Goal: Task Accomplishment & Management: Manage account settings

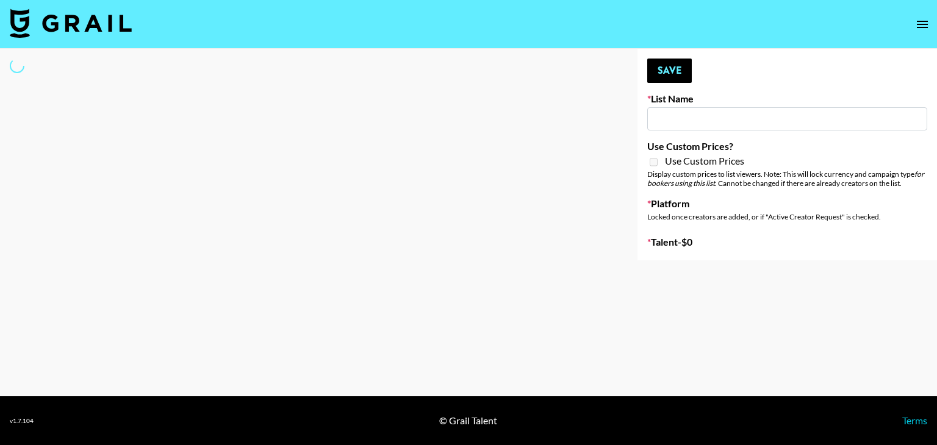
type input "Laundry Day - Supermodel"
select select "Song"
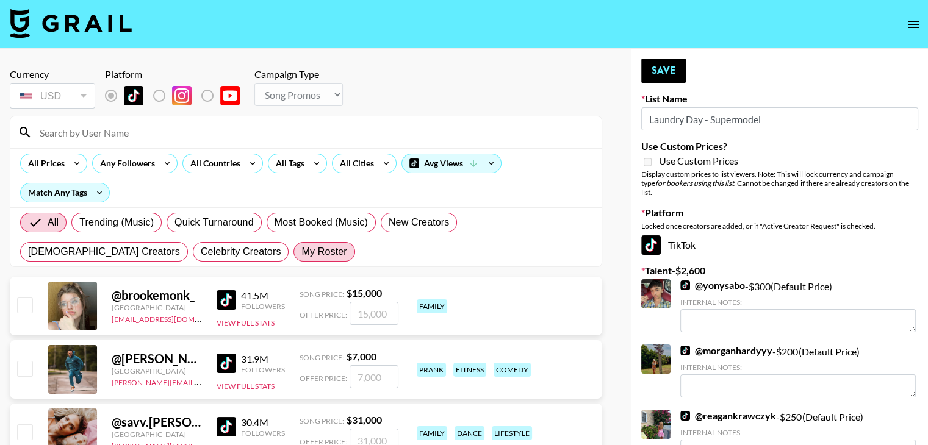
click at [301, 254] on span "My Roster" at bounding box center [323, 252] width 45 height 15
click at [301, 252] on input "My Roster" at bounding box center [301, 252] width 0 height 0
radio input "true"
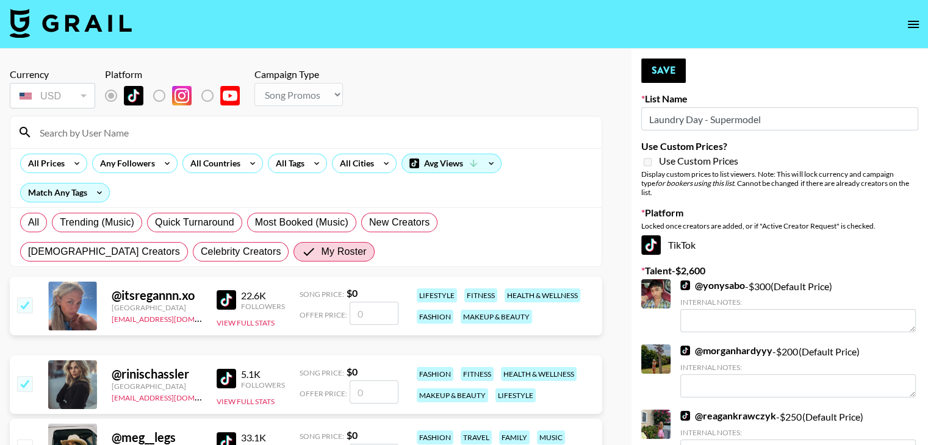
checkbox input "true"
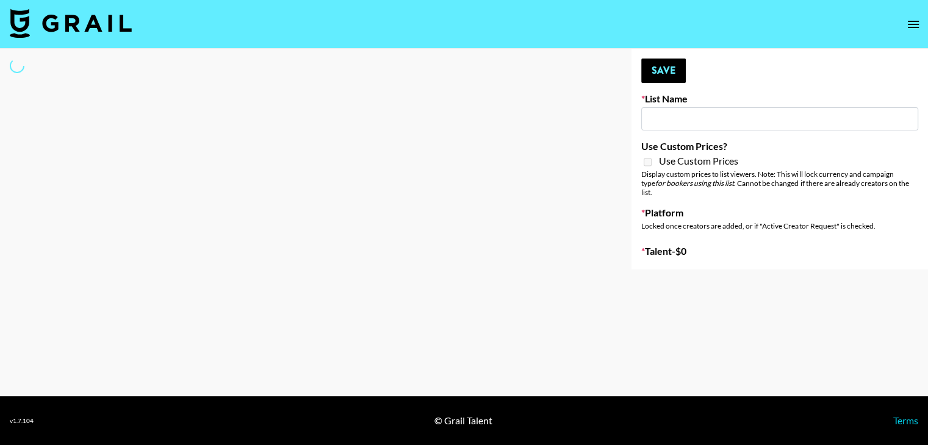
type input "Laundry Day - Supermodel"
select select "Song"
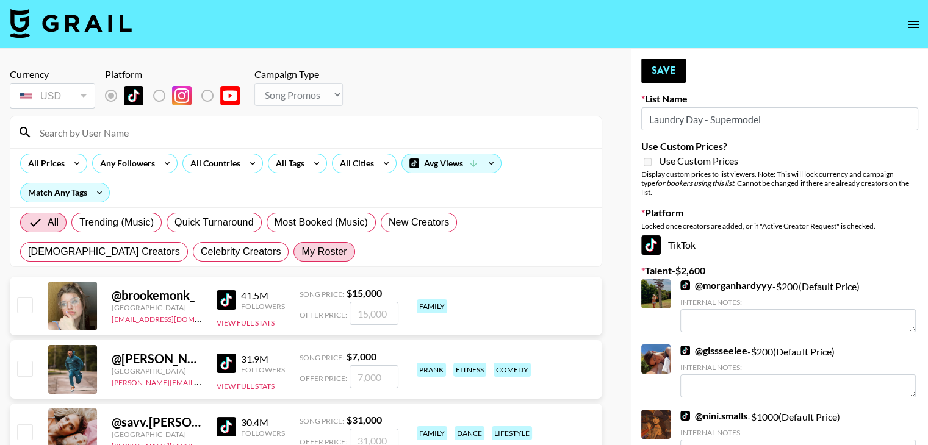
click at [301, 247] on span "My Roster" at bounding box center [323, 252] width 45 height 15
click at [301, 252] on input "My Roster" at bounding box center [301, 252] width 0 height 0
radio input "true"
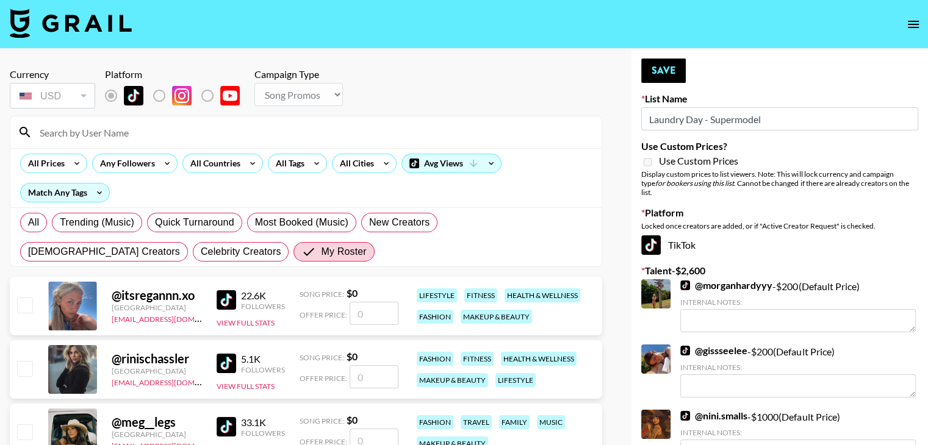
click at [360, 311] on input "number" at bounding box center [374, 313] width 49 height 23
type input "2"
checkbox input "true"
type input "200"
click at [27, 367] on input "checkbox" at bounding box center [24, 368] width 15 height 15
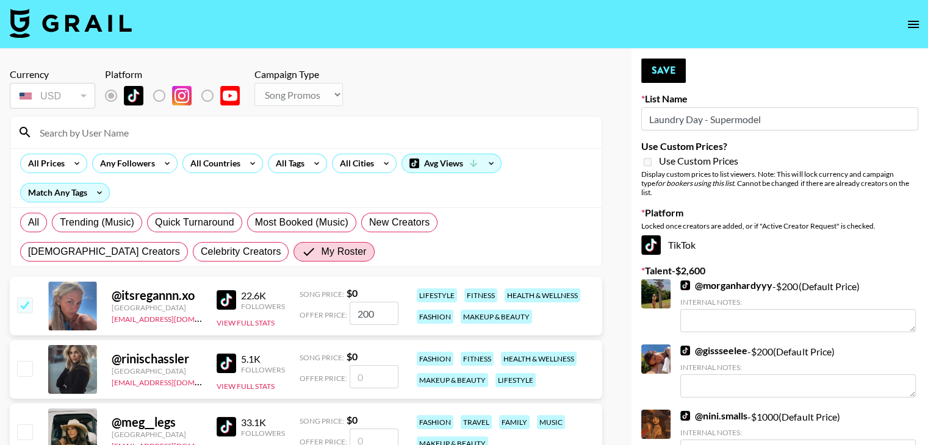
checkbox input "false"
click at [356, 375] on input "number" at bounding box center [374, 376] width 49 height 23
type input "1"
checkbox input "true"
type input "100"
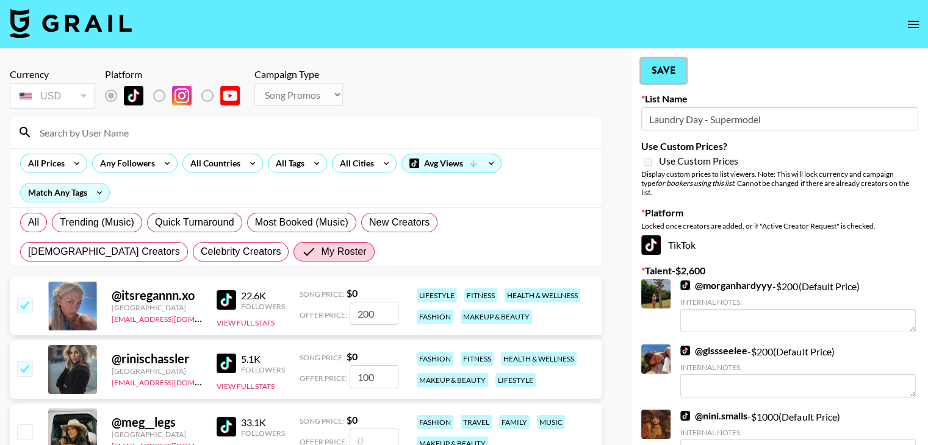
click at [656, 69] on button "Save" at bounding box center [663, 71] width 45 height 24
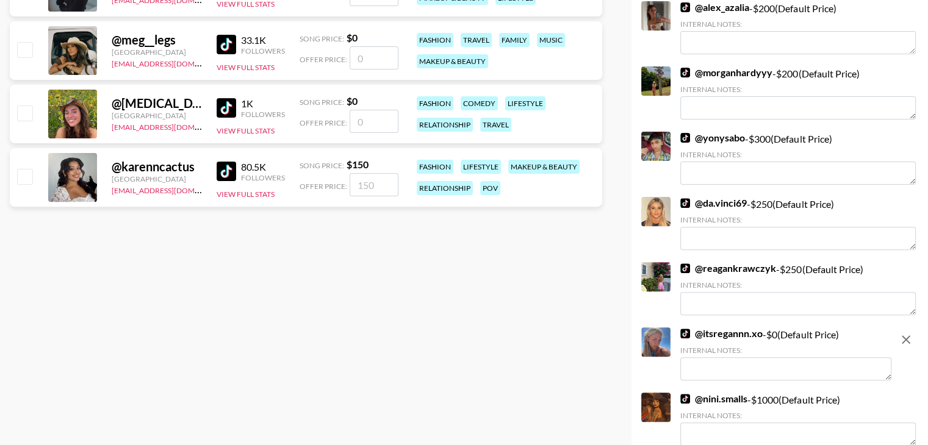
scroll to position [385, 0]
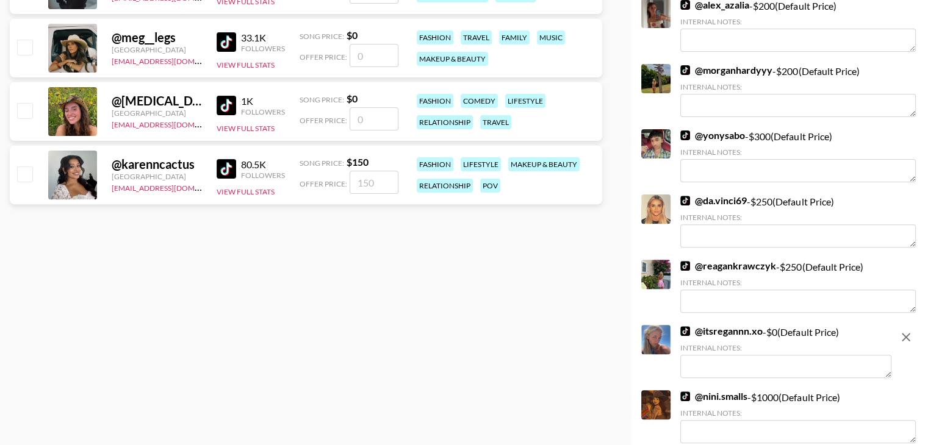
click at [907, 330] on icon "remove" at bounding box center [906, 337] width 15 height 15
checkbox input "false"
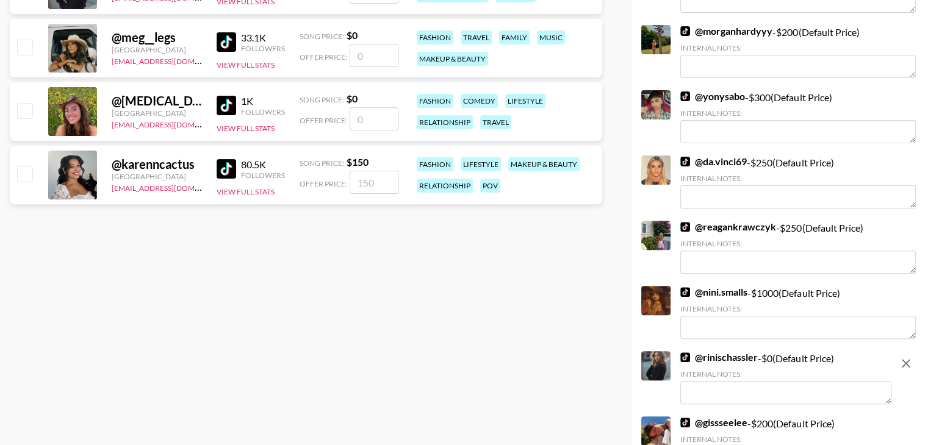
scroll to position [471, 0]
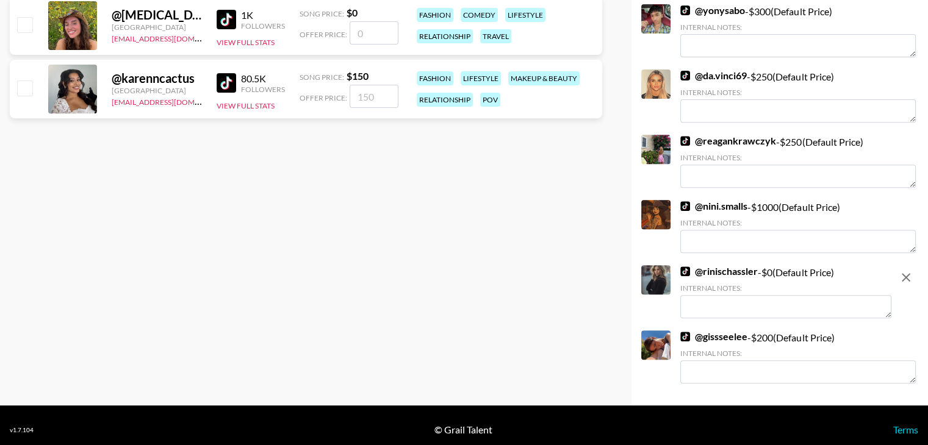
click at [904, 274] on icon "remove" at bounding box center [906, 277] width 15 height 15
checkbox input "false"
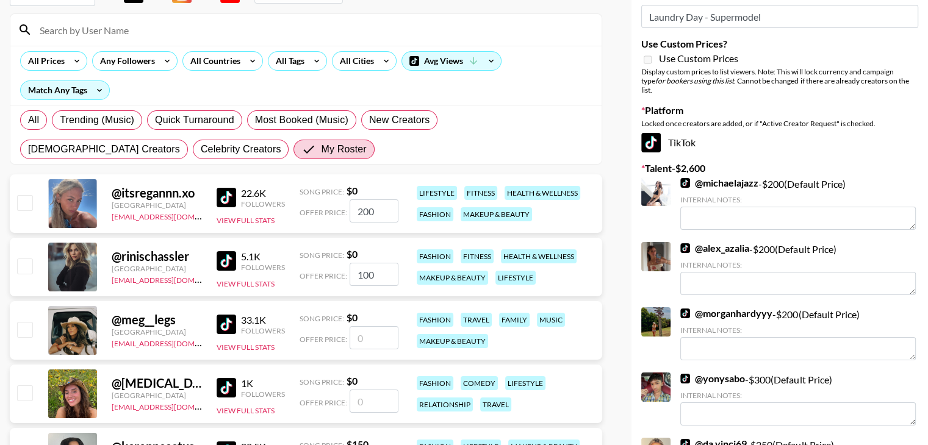
scroll to position [102, 0]
click at [386, 217] on input "200" at bounding box center [374, 211] width 49 height 23
click at [26, 205] on input "checkbox" at bounding box center [24, 203] width 15 height 15
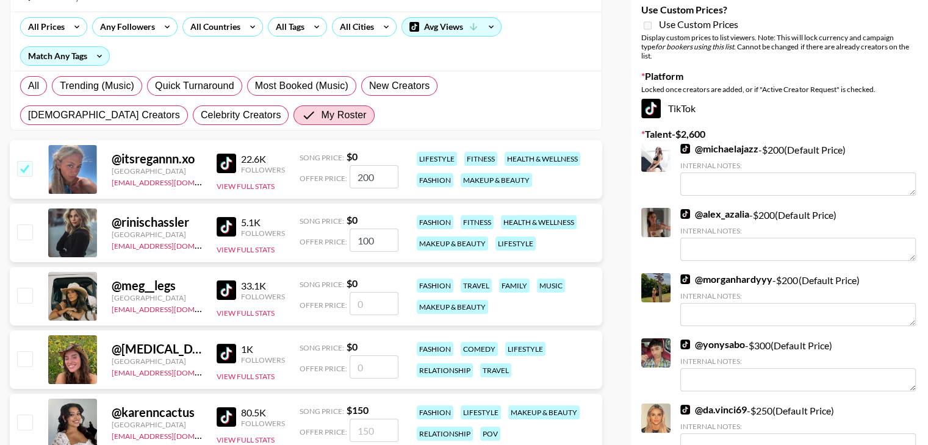
scroll to position [134, 0]
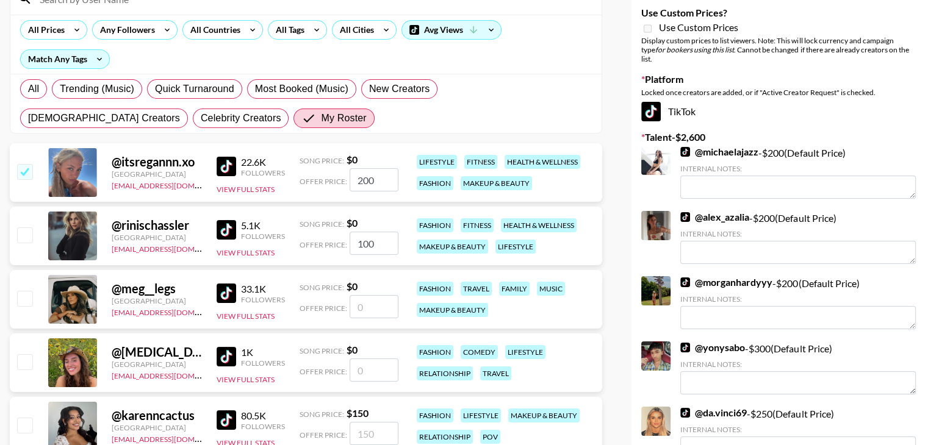
click at [383, 181] on input "200" at bounding box center [374, 179] width 49 height 23
click at [351, 158] on strong "$ 0" at bounding box center [352, 160] width 11 height 12
click at [28, 167] on input "checkbox" at bounding box center [24, 171] width 15 height 15
checkbox input "false"
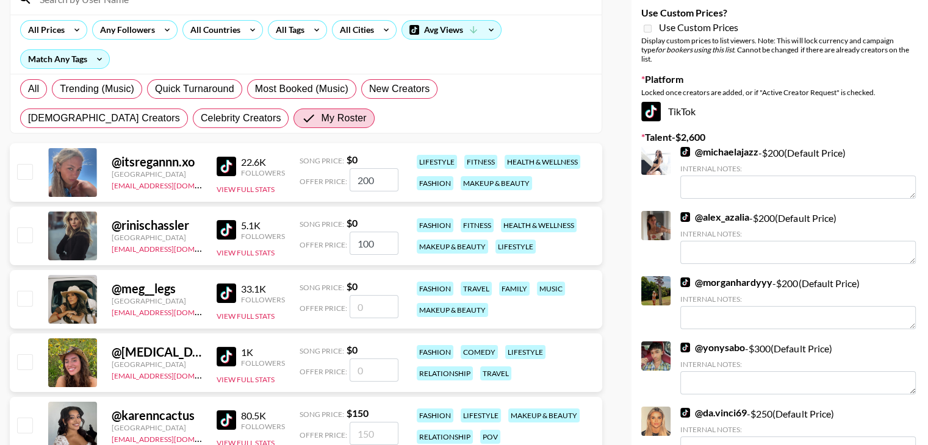
click at [390, 181] on input "200" at bounding box center [374, 179] width 49 height 23
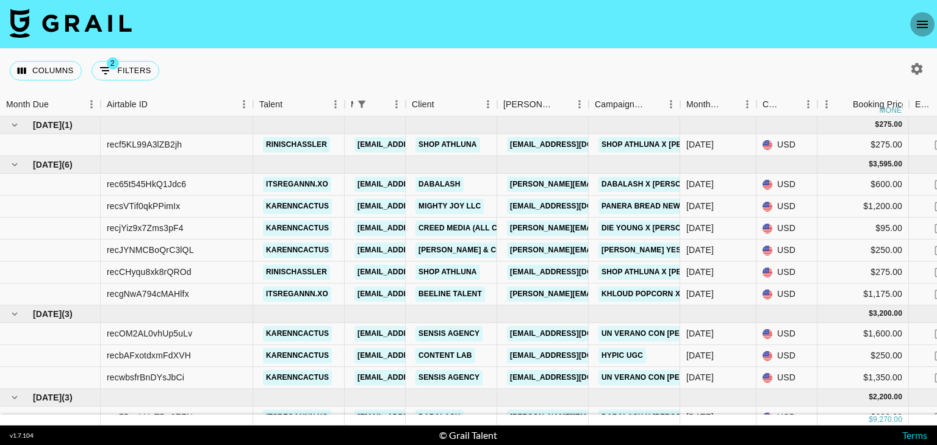
click at [918, 32] on button "open drawer" at bounding box center [922, 24] width 24 height 24
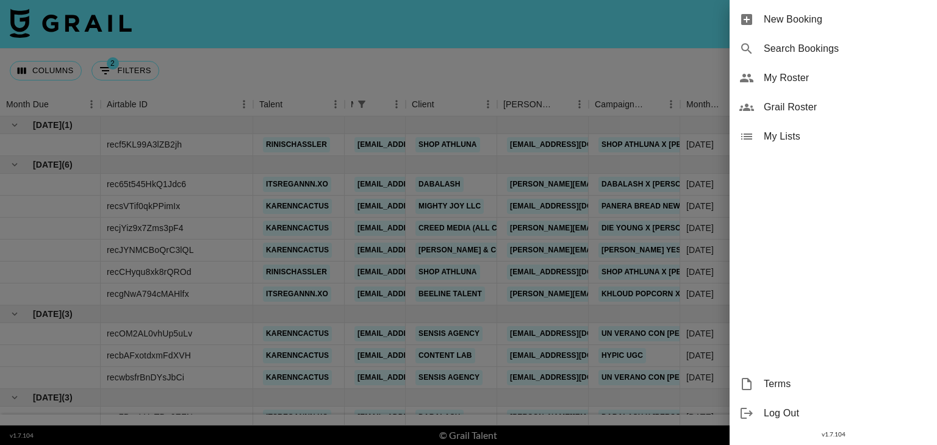
click at [827, 69] on div "My Roster" at bounding box center [833, 77] width 207 height 29
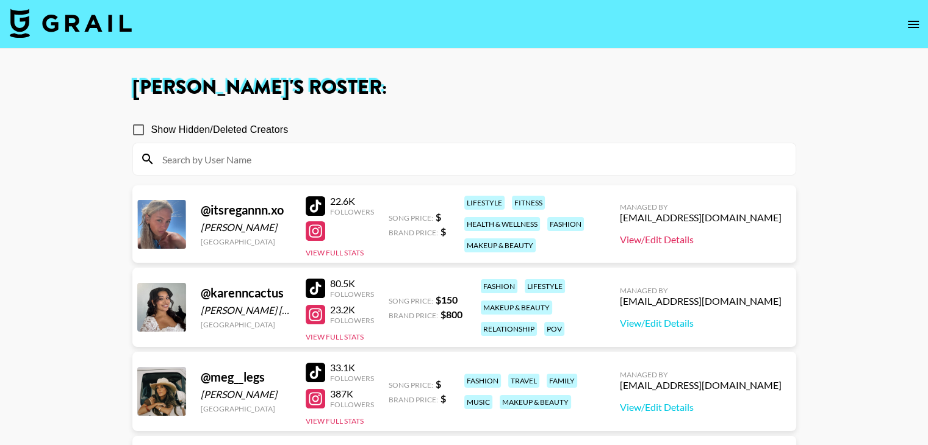
click at [667, 237] on link "View/Edit Details" at bounding box center [701, 240] width 162 height 12
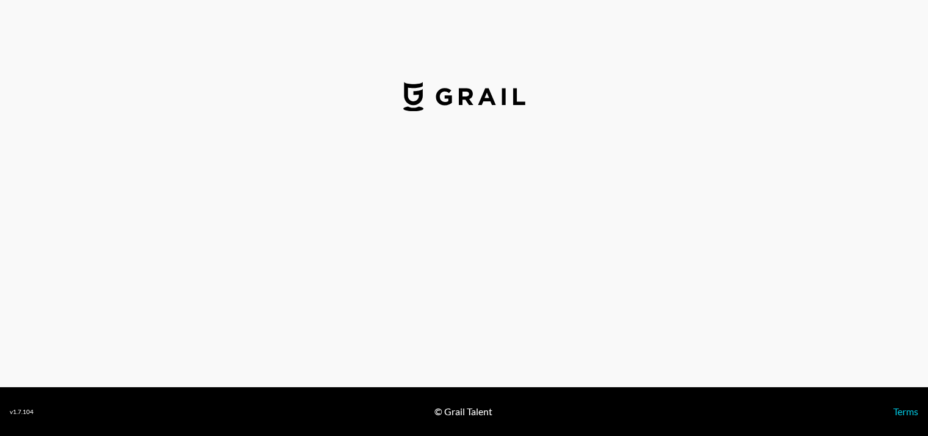
select select "USD"
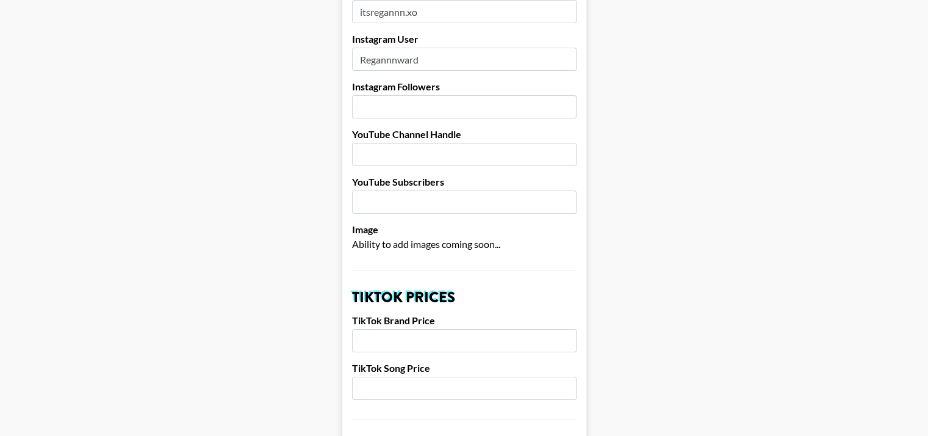
scroll to position [159, 0]
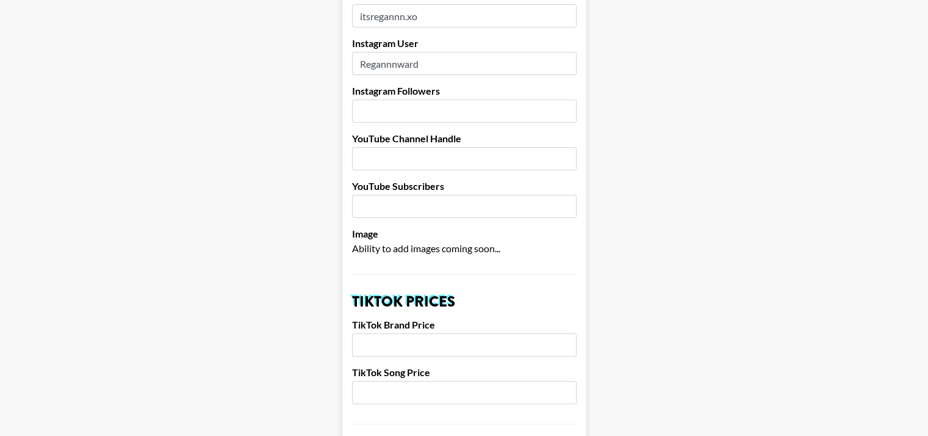
click at [441, 103] on input "number" at bounding box center [464, 110] width 225 height 23
type input "51100"
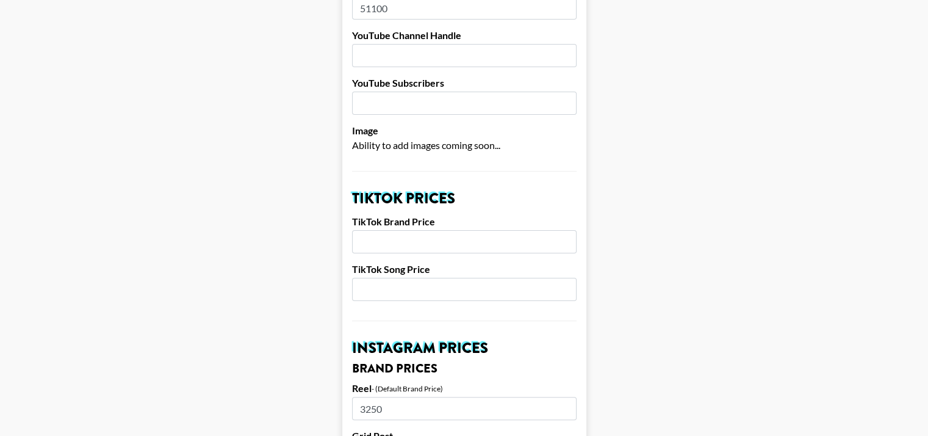
scroll to position [264, 0]
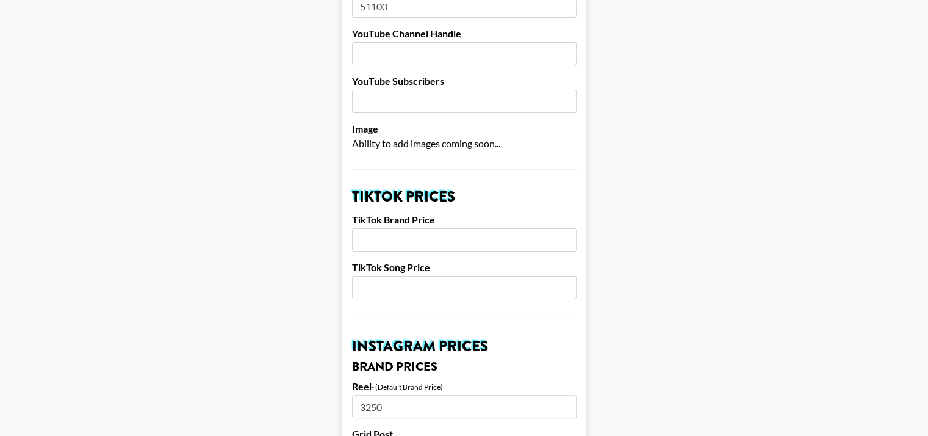
click at [379, 236] on input "number" at bounding box center [464, 239] width 225 height 23
type input "2500"
click at [376, 289] on input "number" at bounding box center [464, 287] width 225 height 23
type input "250"
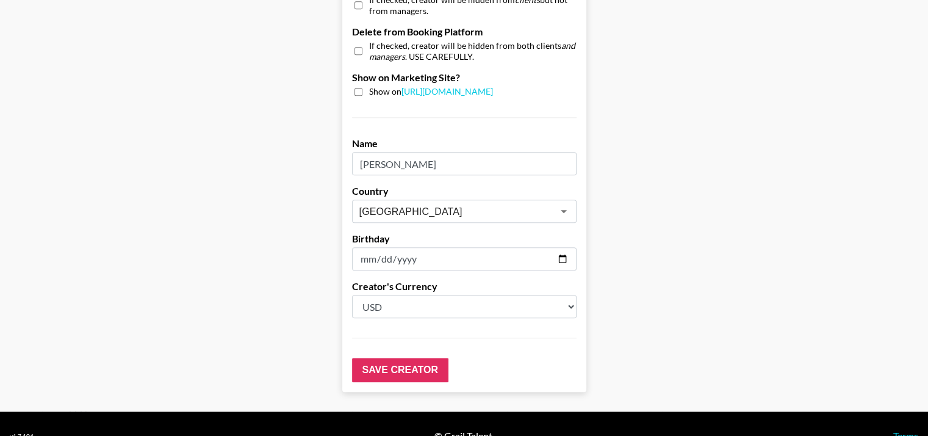
scroll to position [1197, 0]
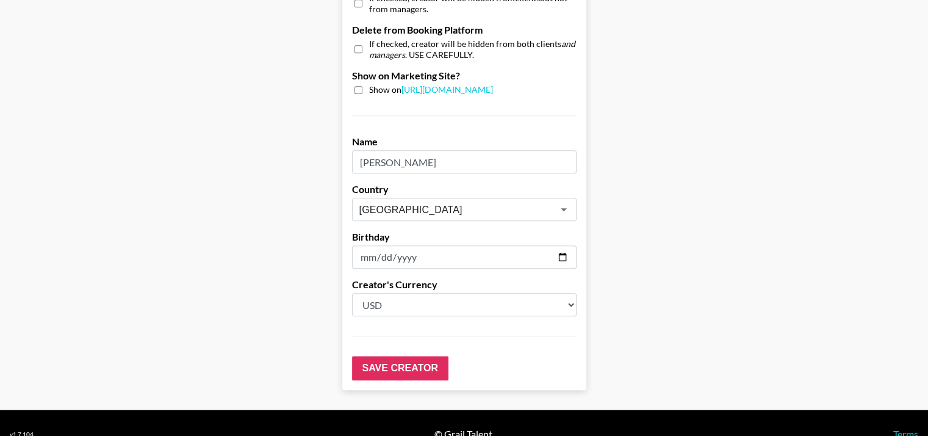
click at [361, 87] on input "checkbox" at bounding box center [358, 90] width 8 height 8
checkbox input "true"
click at [422, 362] on input "Save Creator" at bounding box center [400, 368] width 96 height 24
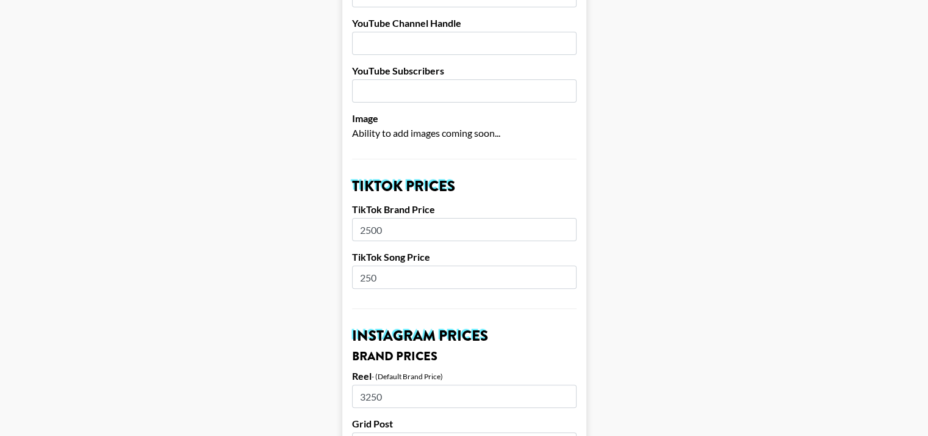
scroll to position [0, 0]
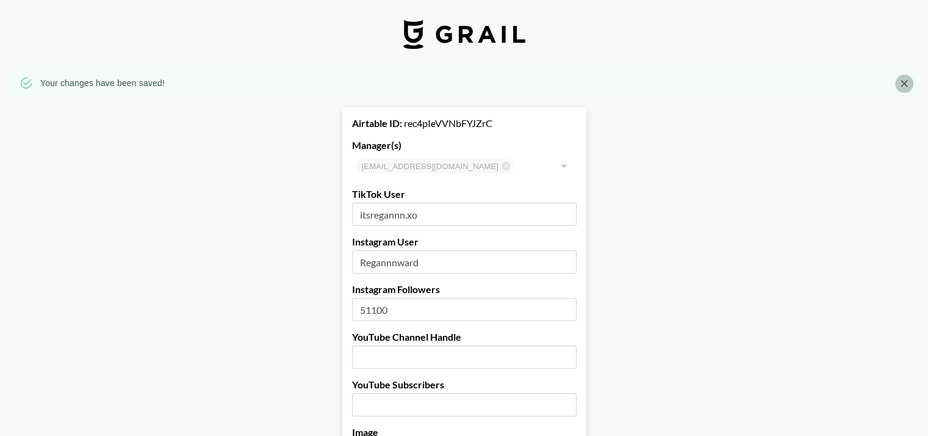
click at [908, 82] on icon "Close" at bounding box center [904, 83] width 12 height 12
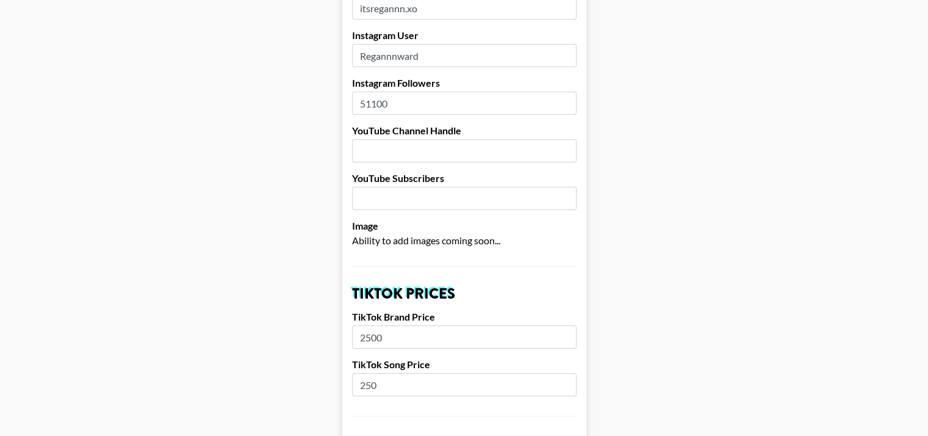
scroll to position [54, 0]
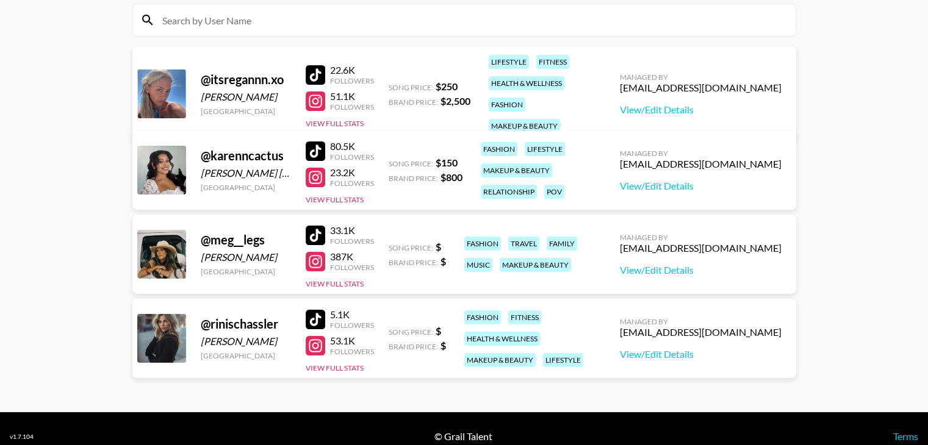
scroll to position [146, 0]
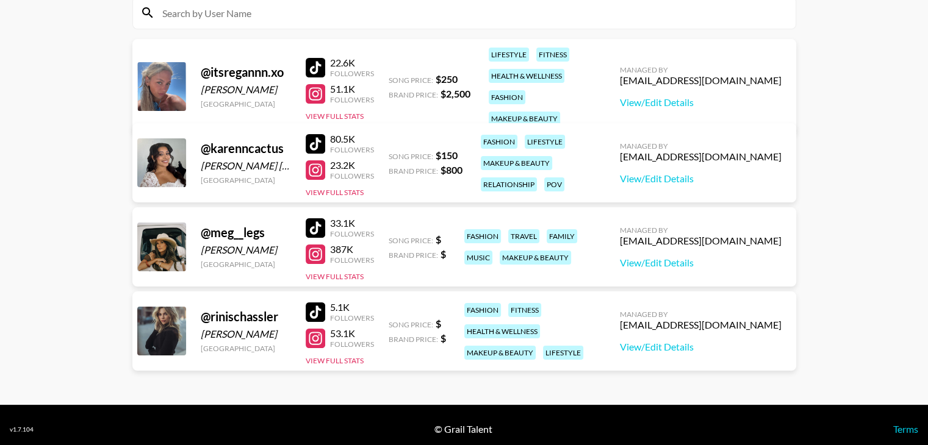
click at [705, 354] on div "Managed By [PERSON_NAME][EMAIL_ADDRESS][DOMAIN_NAME] View/Edit Details" at bounding box center [700, 331] width 181 height 63
click at [703, 347] on link "View/Edit Details" at bounding box center [701, 347] width 162 height 12
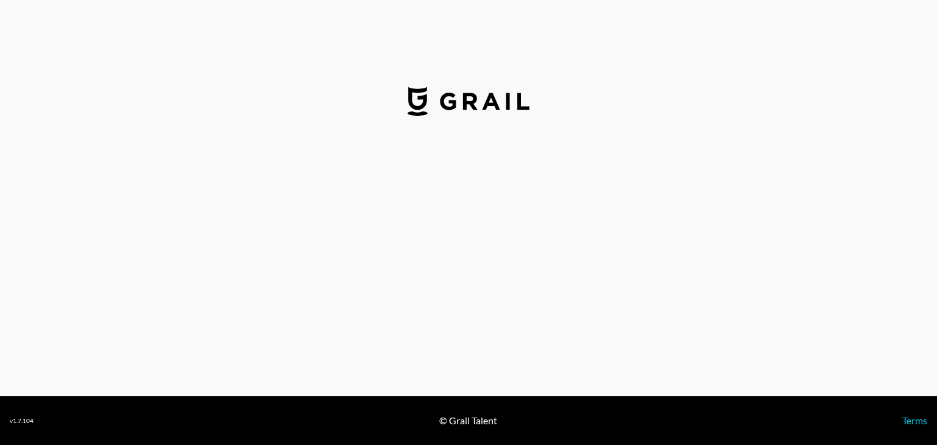
select select "USD"
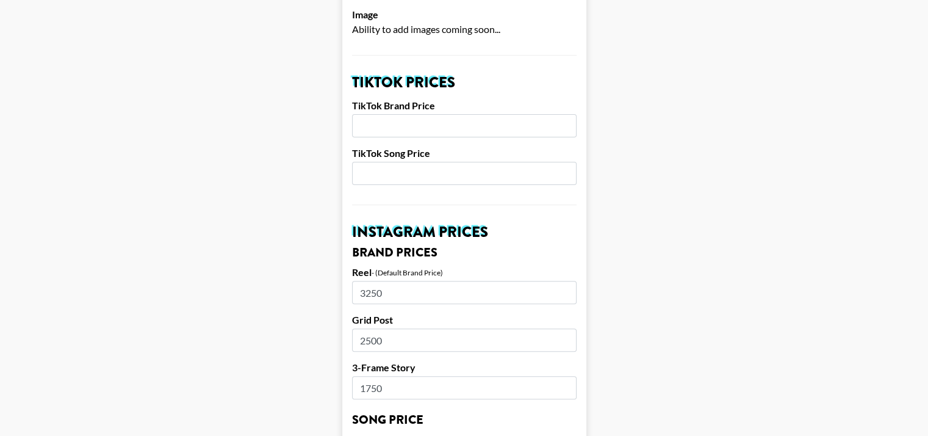
scroll to position [380, 0]
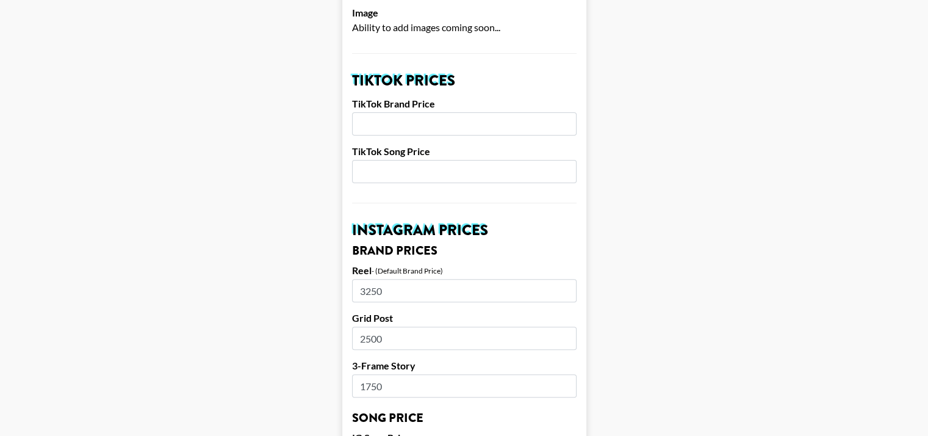
click at [410, 132] on input "number" at bounding box center [464, 123] width 225 height 23
type input "500"
click at [410, 167] on input "number" at bounding box center [464, 171] width 225 height 23
type input "150"
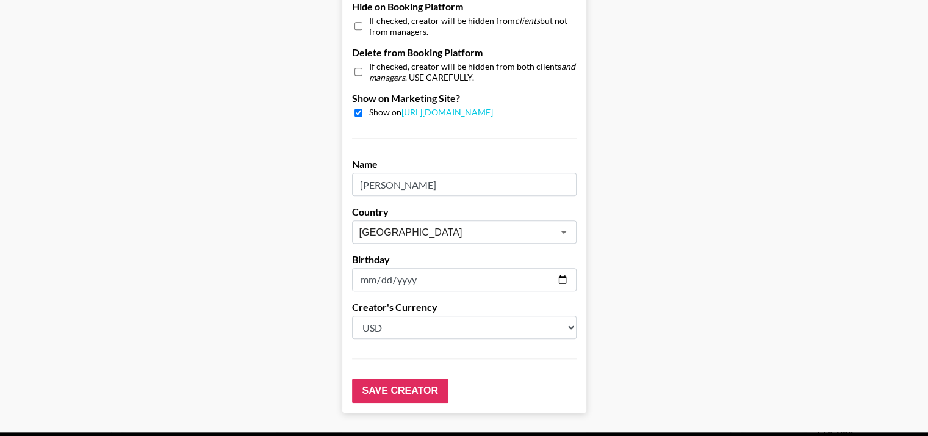
scroll to position [1176, 0]
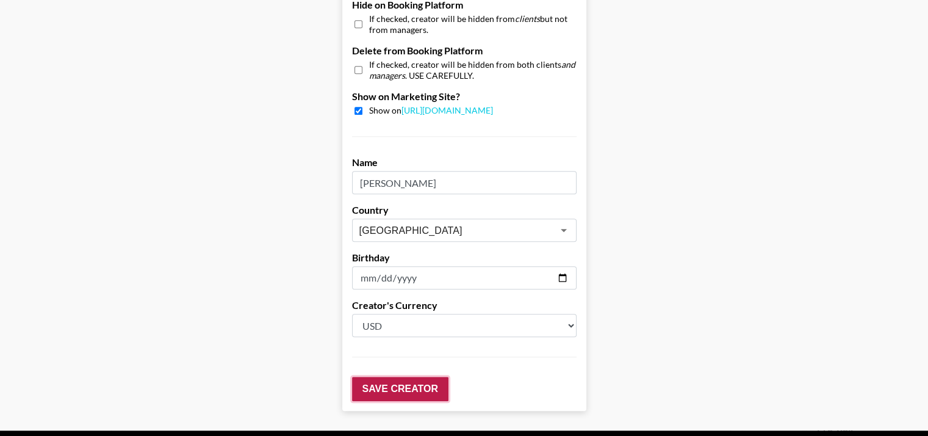
click at [428, 389] on input "Save Creator" at bounding box center [400, 388] width 96 height 24
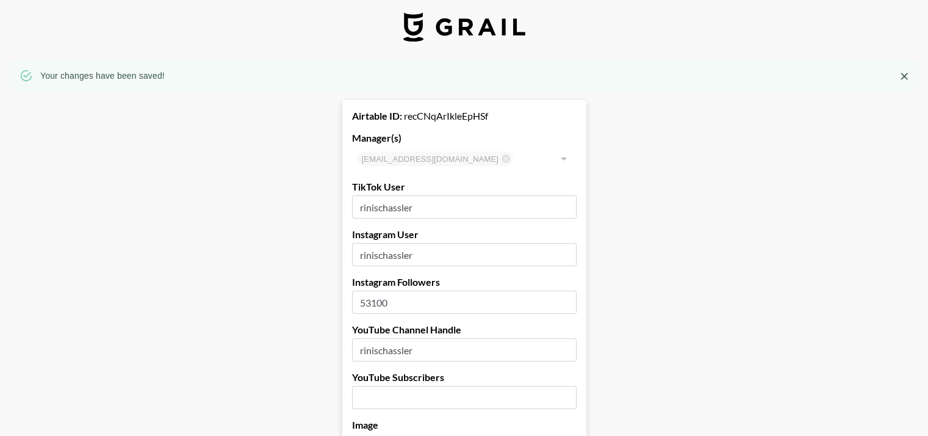
scroll to position [0, 0]
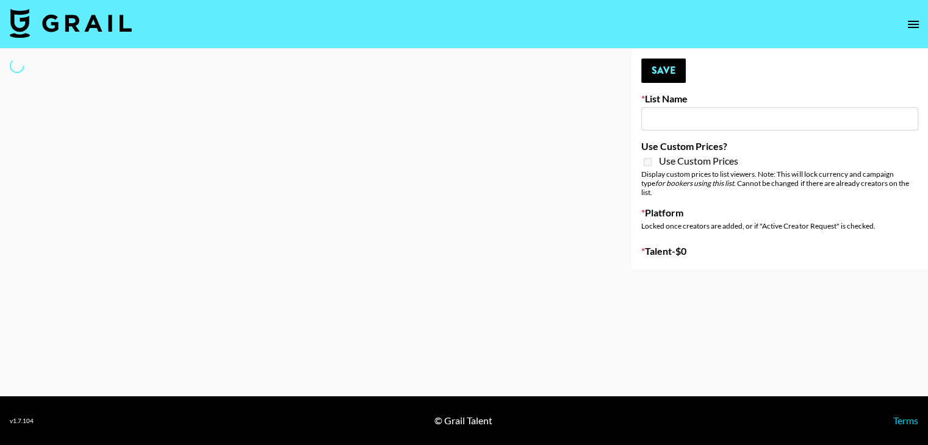
type input "Laundry Day - Supermodel"
select select "Song"
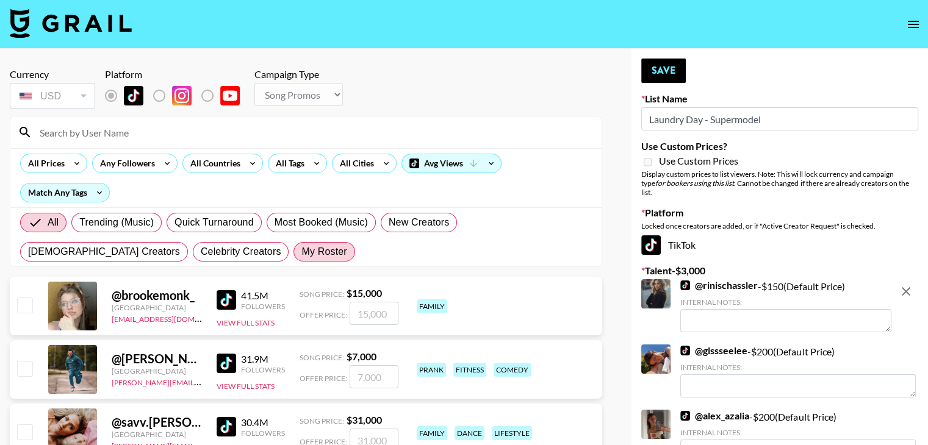
click at [301, 254] on span "My Roster" at bounding box center [323, 252] width 45 height 15
click at [301, 252] on input "My Roster" at bounding box center [301, 252] width 0 height 0
radio input "true"
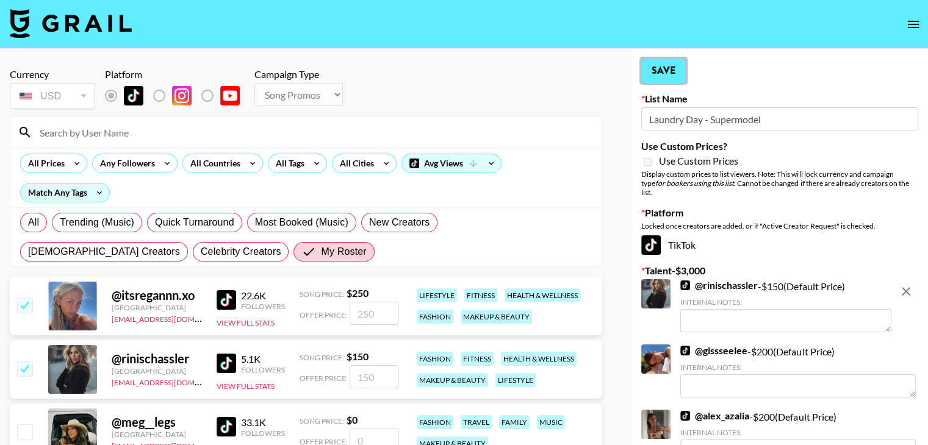
click at [678, 67] on button "Save" at bounding box center [663, 71] width 45 height 24
